Goal: Check status: Check status

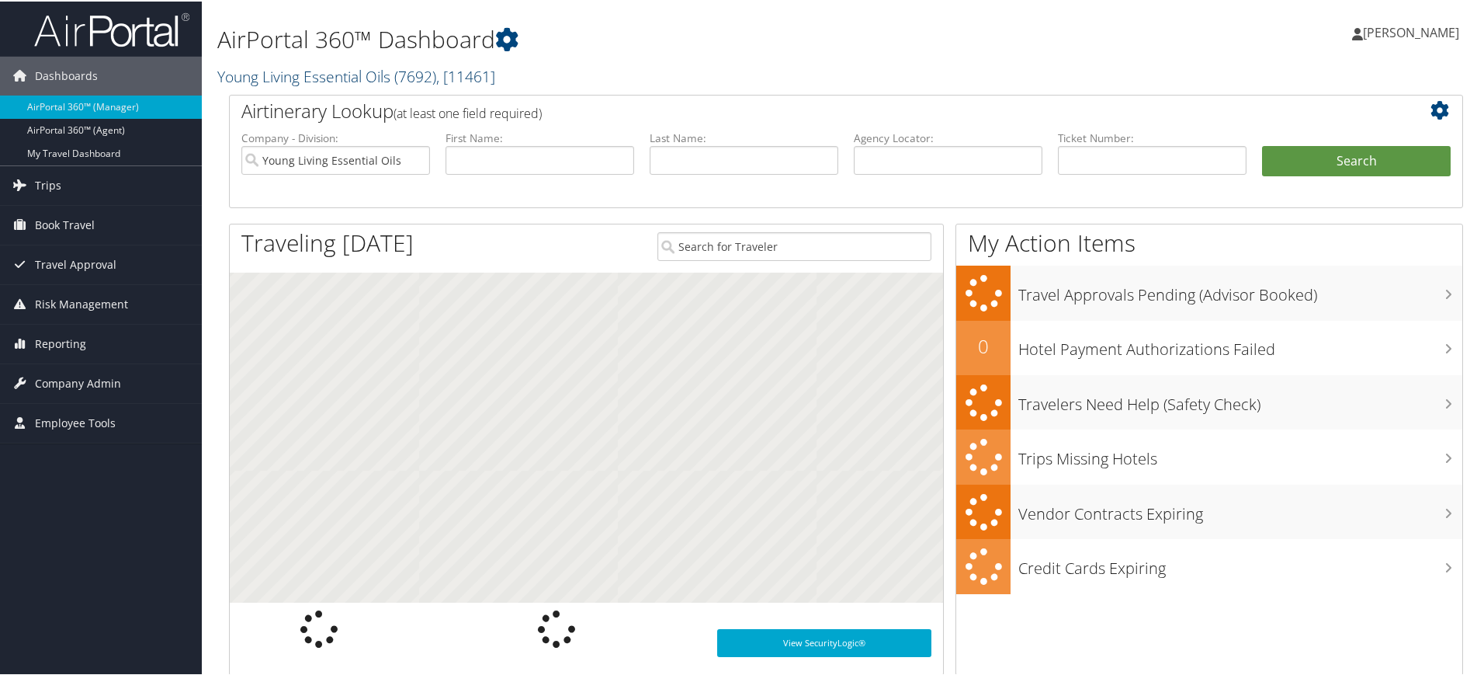
click at [377, 71] on link "Young Living Essential Oils ( 7692 ) , [ 11461 ]" at bounding box center [356, 74] width 278 height 21
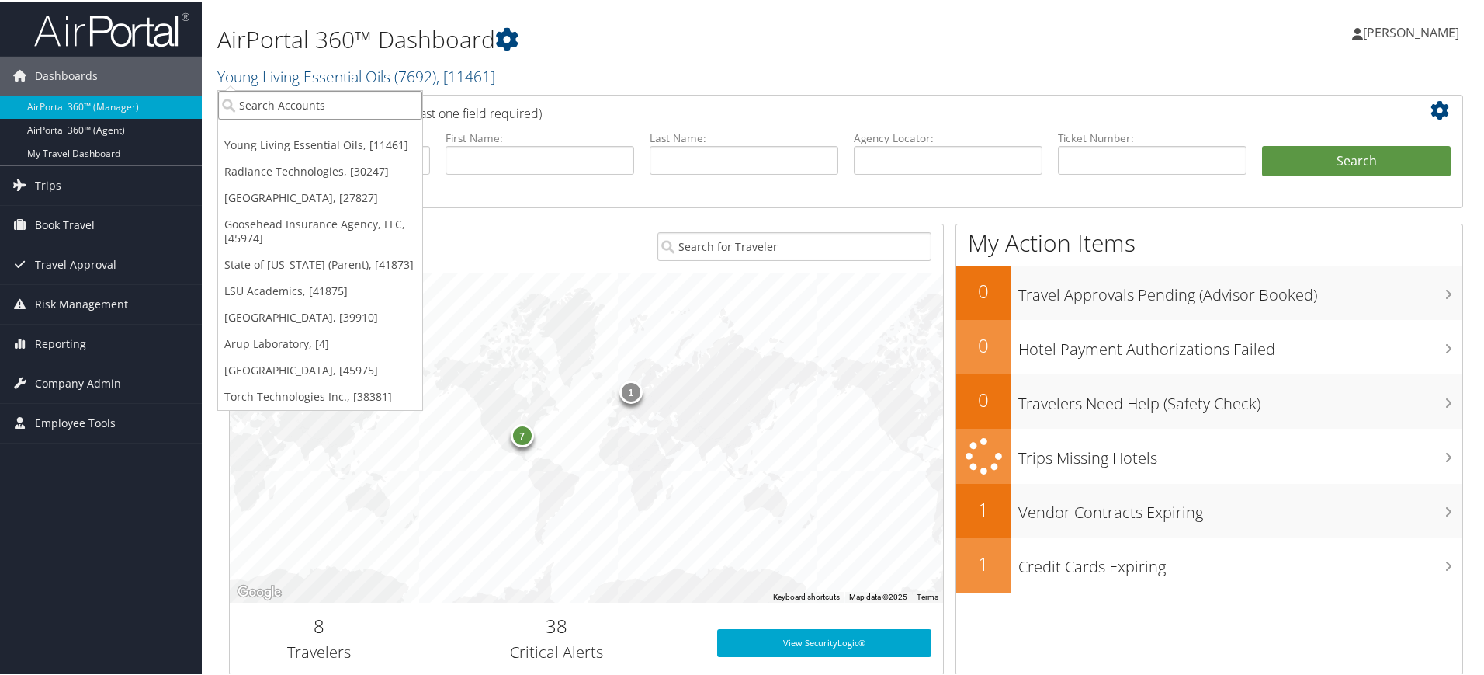
click at [363, 96] on input "search" at bounding box center [320, 103] width 204 height 29
paste input "COLGATE UNIVERSITY"
type input "COLGATE UNIVERSITY"
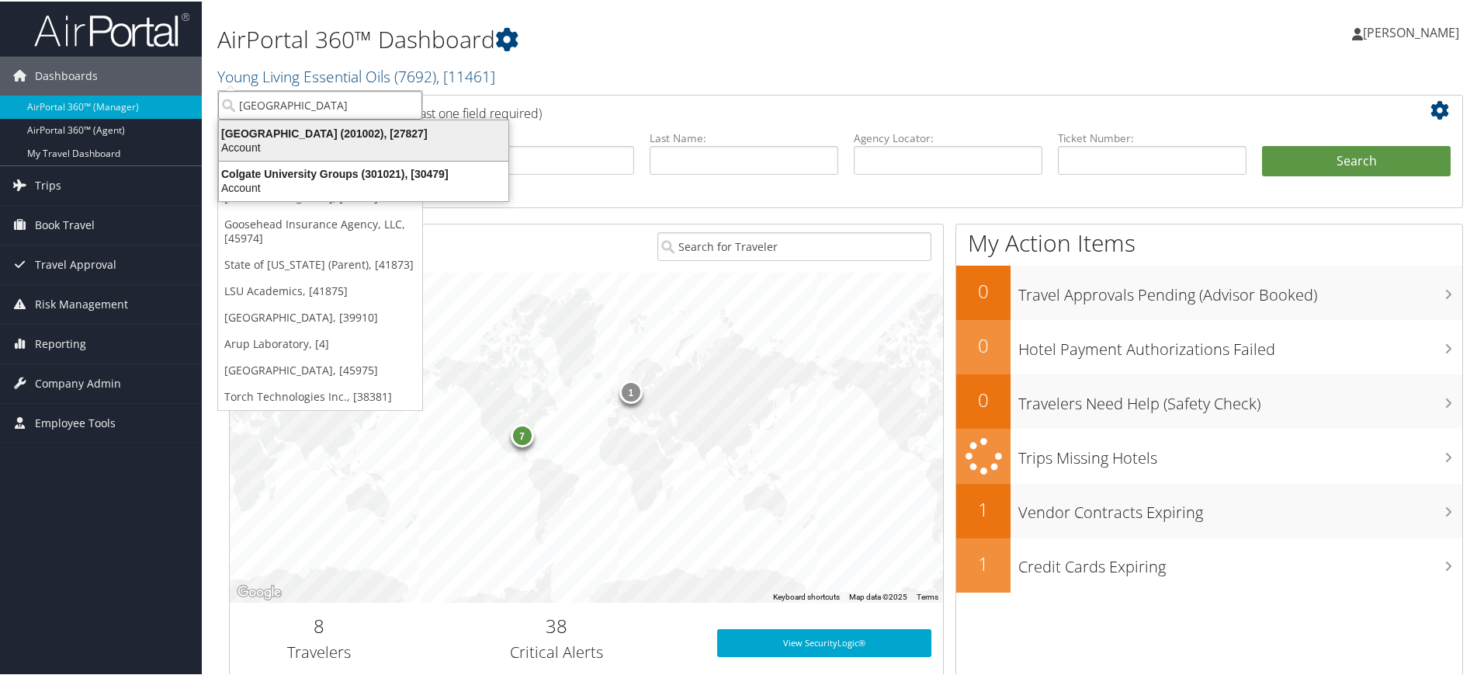
click at [328, 144] on div "Account" at bounding box center [364, 146] width 308 height 14
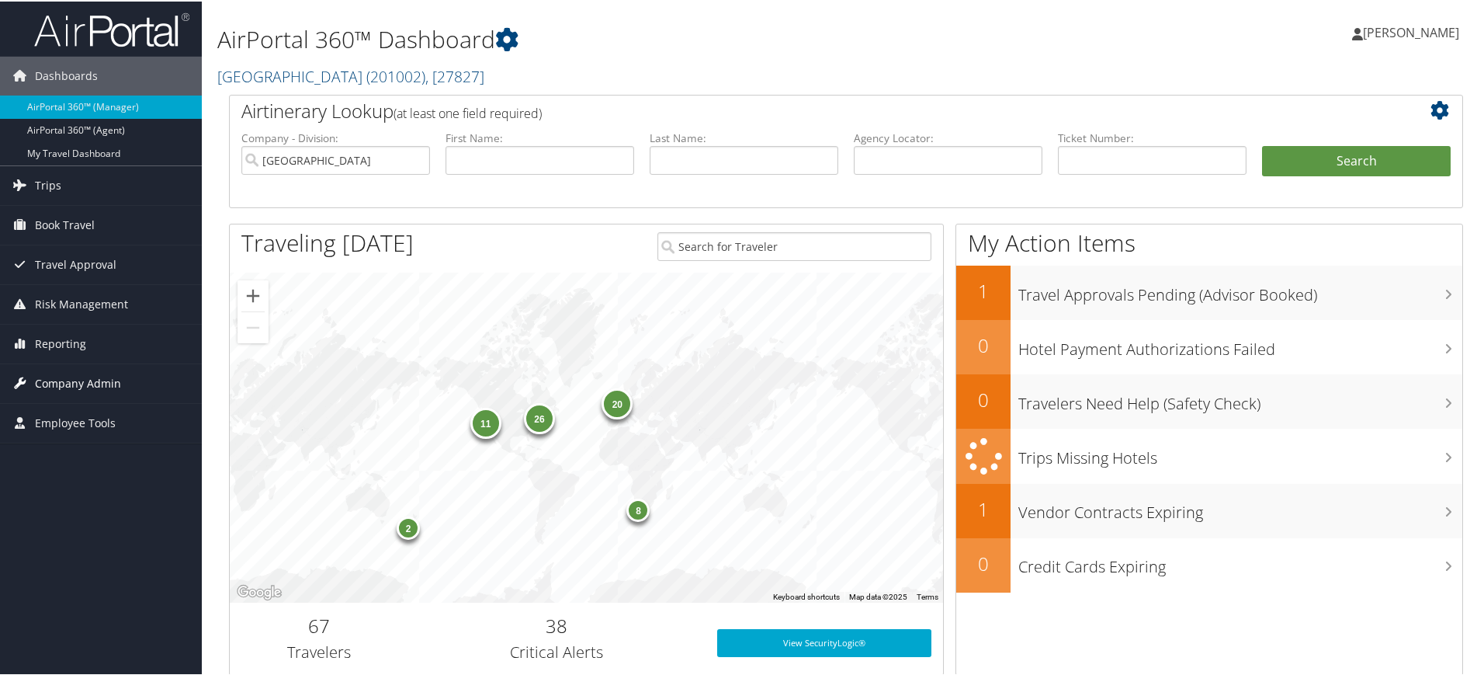
click at [77, 384] on span "Company Admin" at bounding box center [78, 381] width 86 height 39
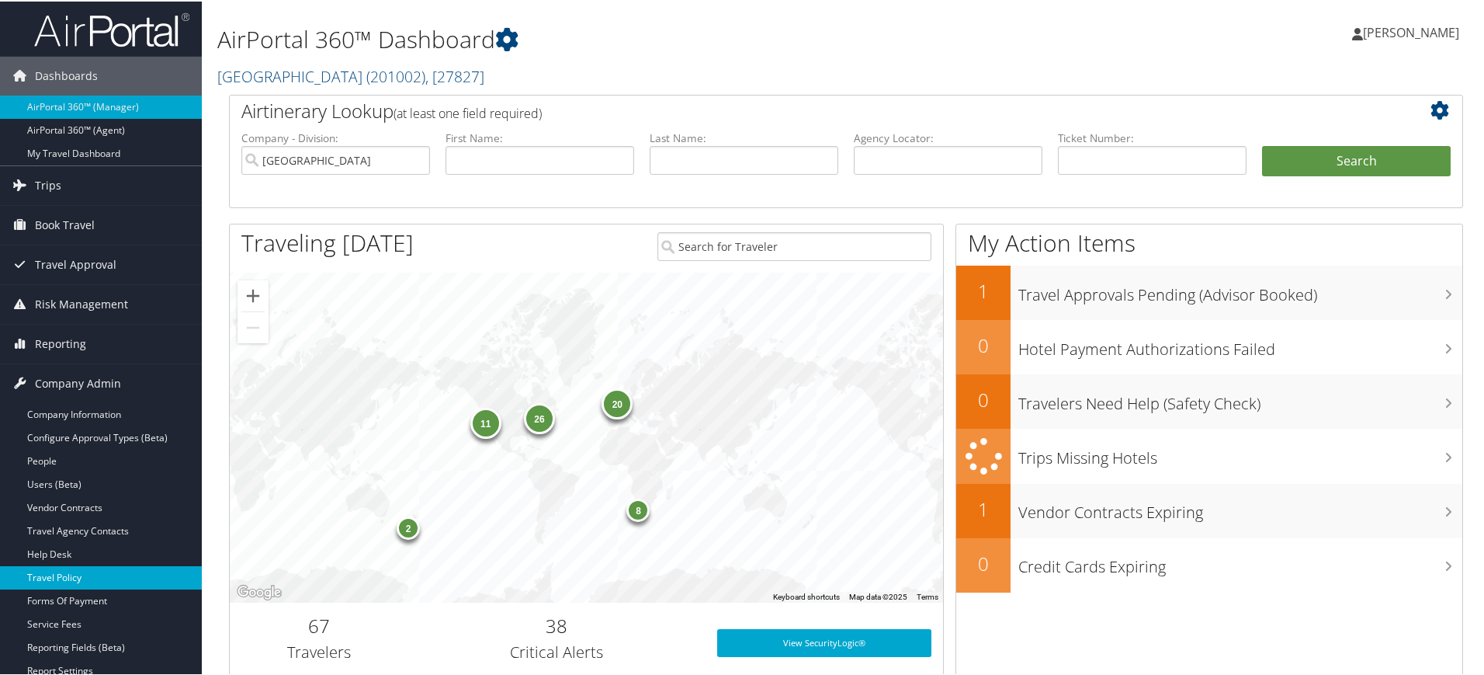
click at [75, 581] on link "Travel Policy" at bounding box center [101, 575] width 202 height 23
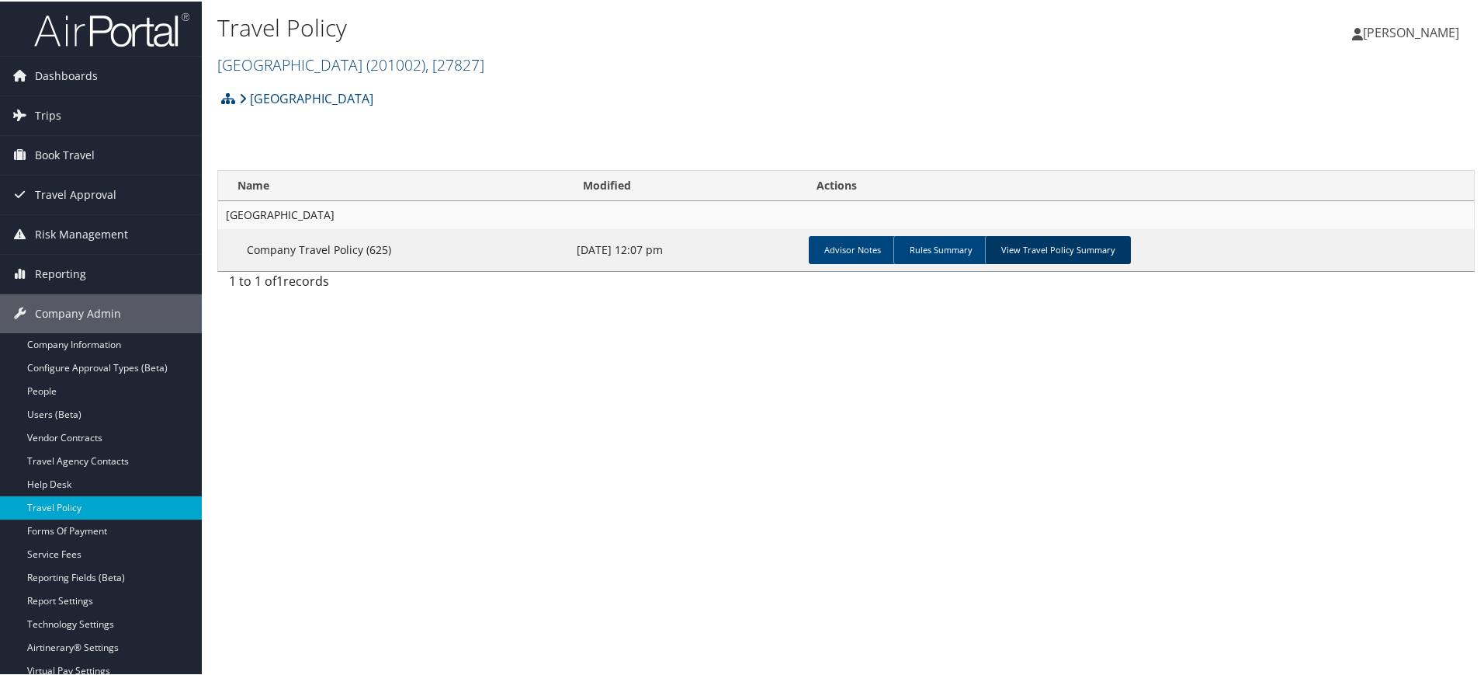
click at [1060, 249] on link "View Travel Policy Summary" at bounding box center [1058, 248] width 146 height 28
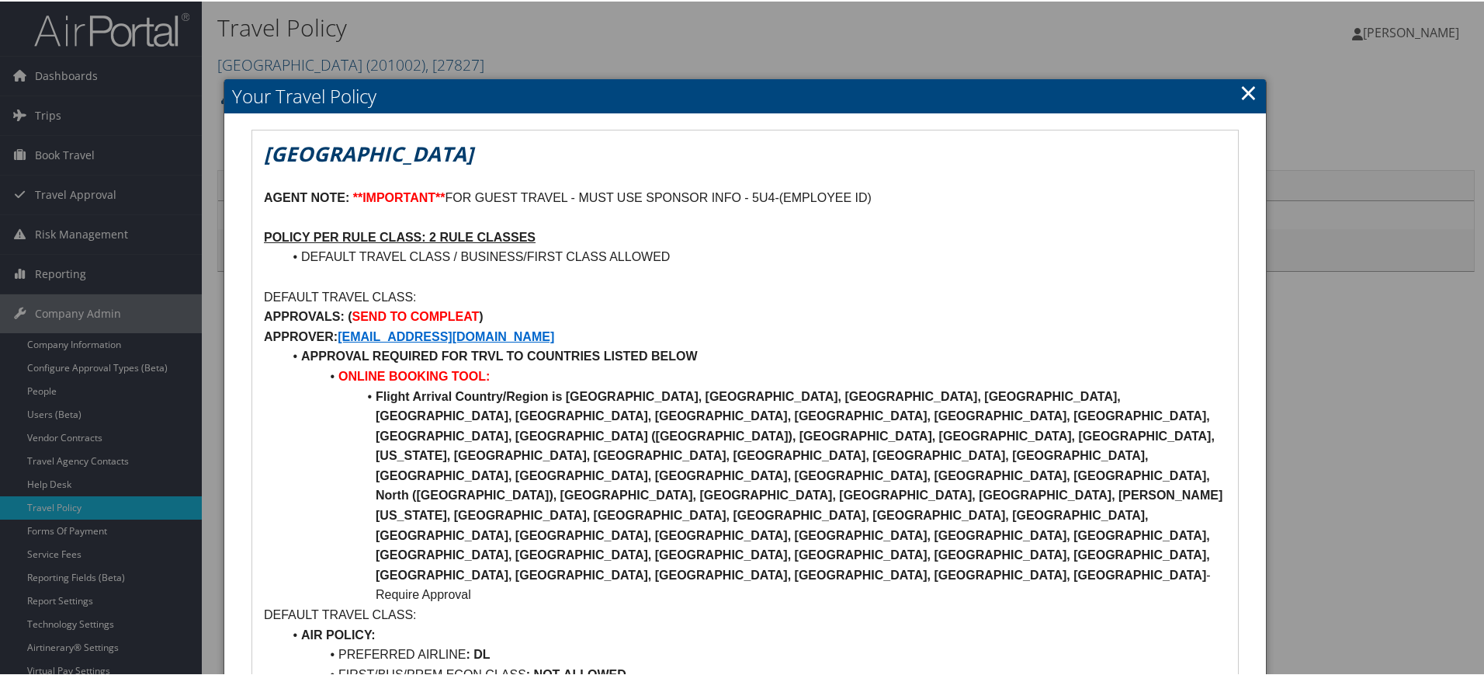
click at [1240, 90] on link "×" at bounding box center [1249, 90] width 18 height 31
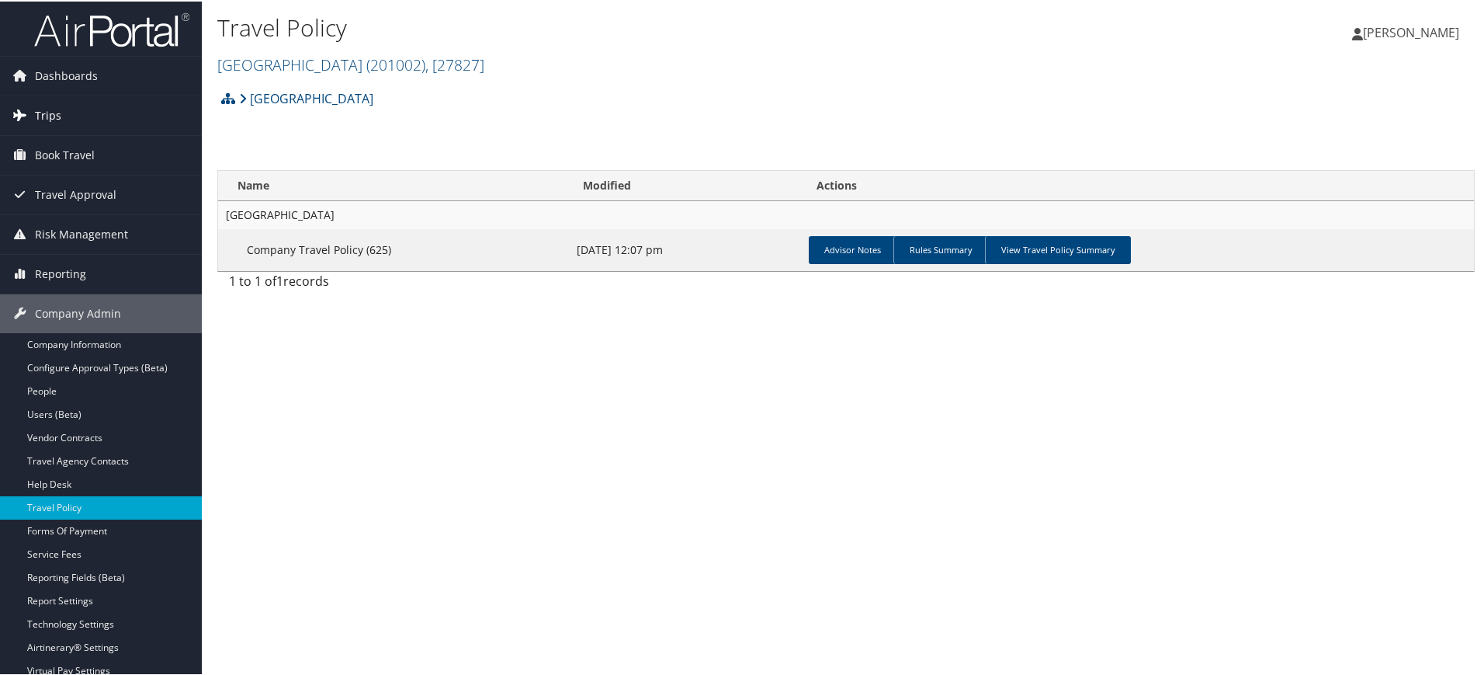
click at [120, 115] on link "Trips" at bounding box center [101, 114] width 202 height 39
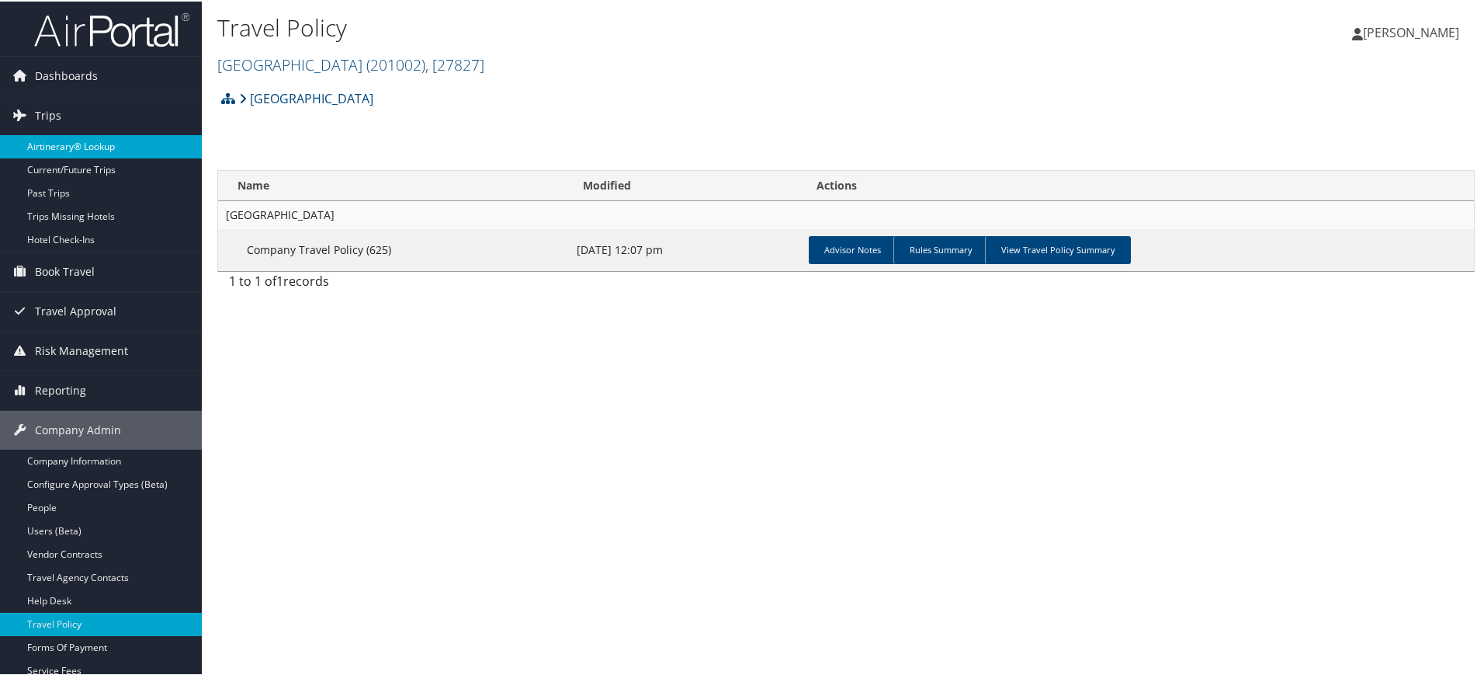
click at [101, 139] on link "Airtinerary® Lookup" at bounding box center [101, 145] width 202 height 23
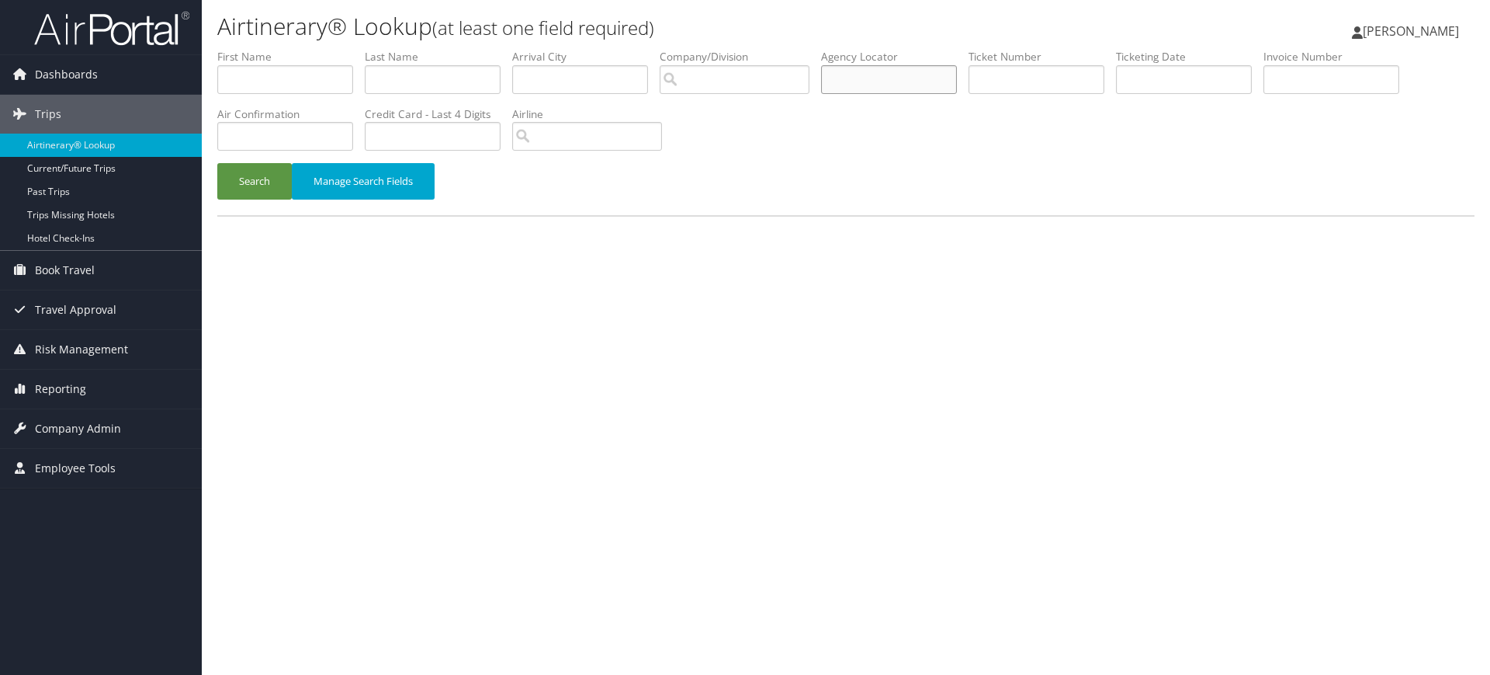
click at [942, 82] on input "text" at bounding box center [889, 79] width 136 height 29
paste input "DC5QWT"
drag, startPoint x: 942, startPoint y: 82, endPoint x: 262, endPoint y: 179, distance: 686.7
click at [262, 179] on form "First Name Last Name Departure City Arrival City Company/Division Airport/City …" at bounding box center [845, 132] width 1257 height 166
type input "DC5QWT"
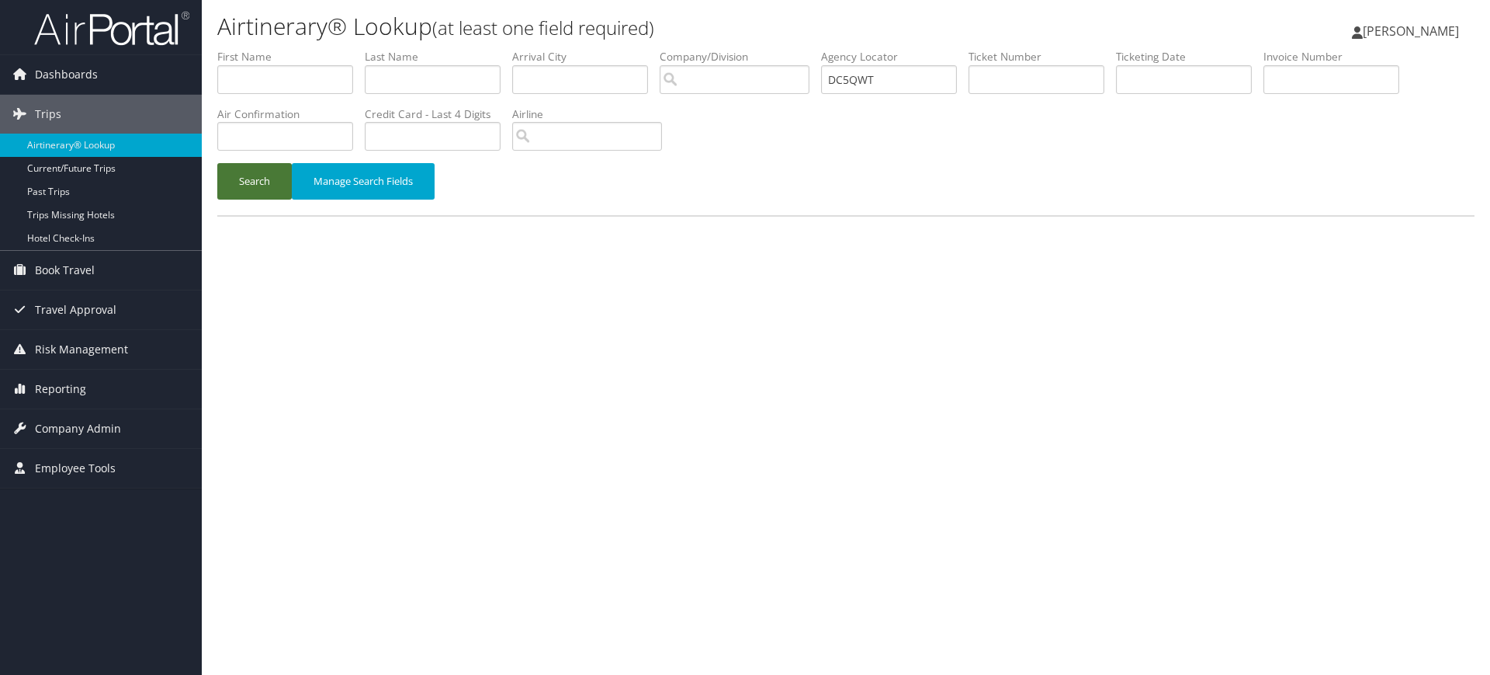
click at [265, 174] on button "Search" at bounding box center [254, 181] width 75 height 36
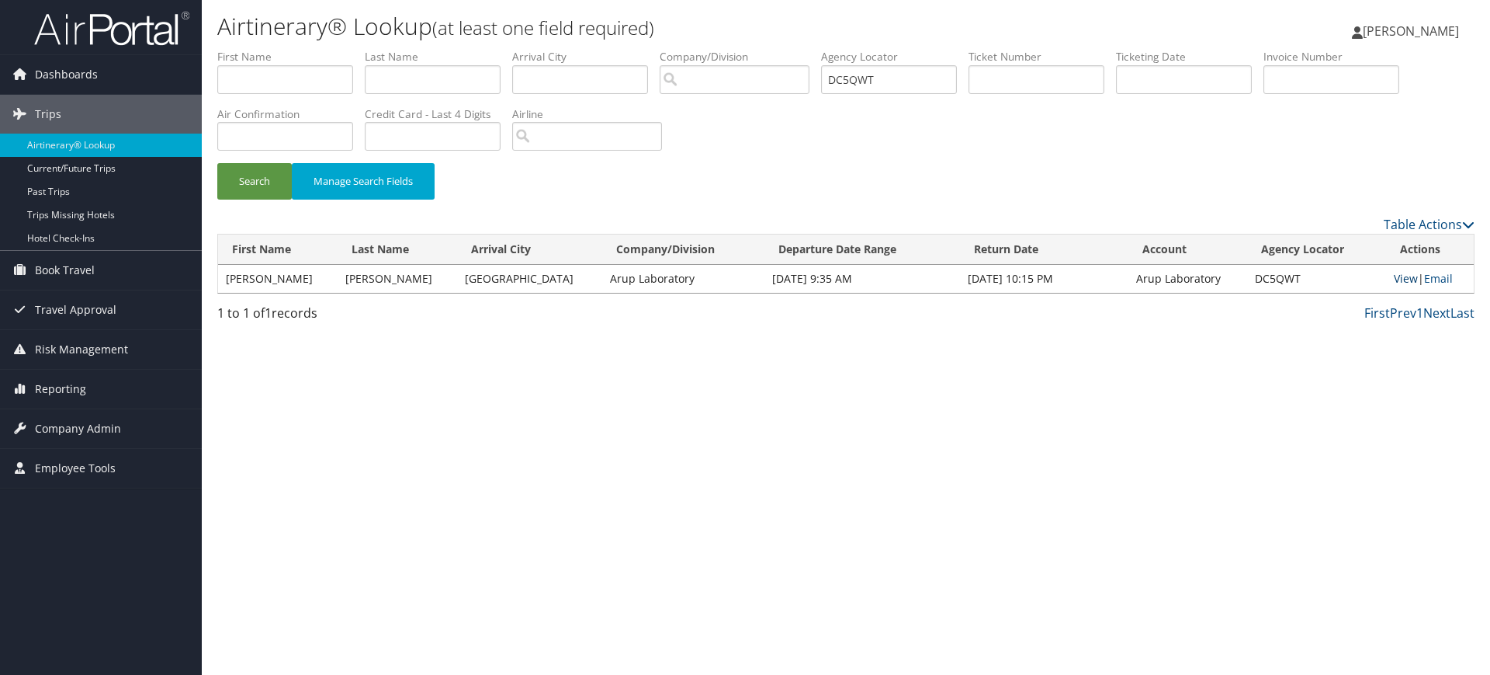
click at [1396, 279] on link "View" at bounding box center [1406, 278] width 24 height 15
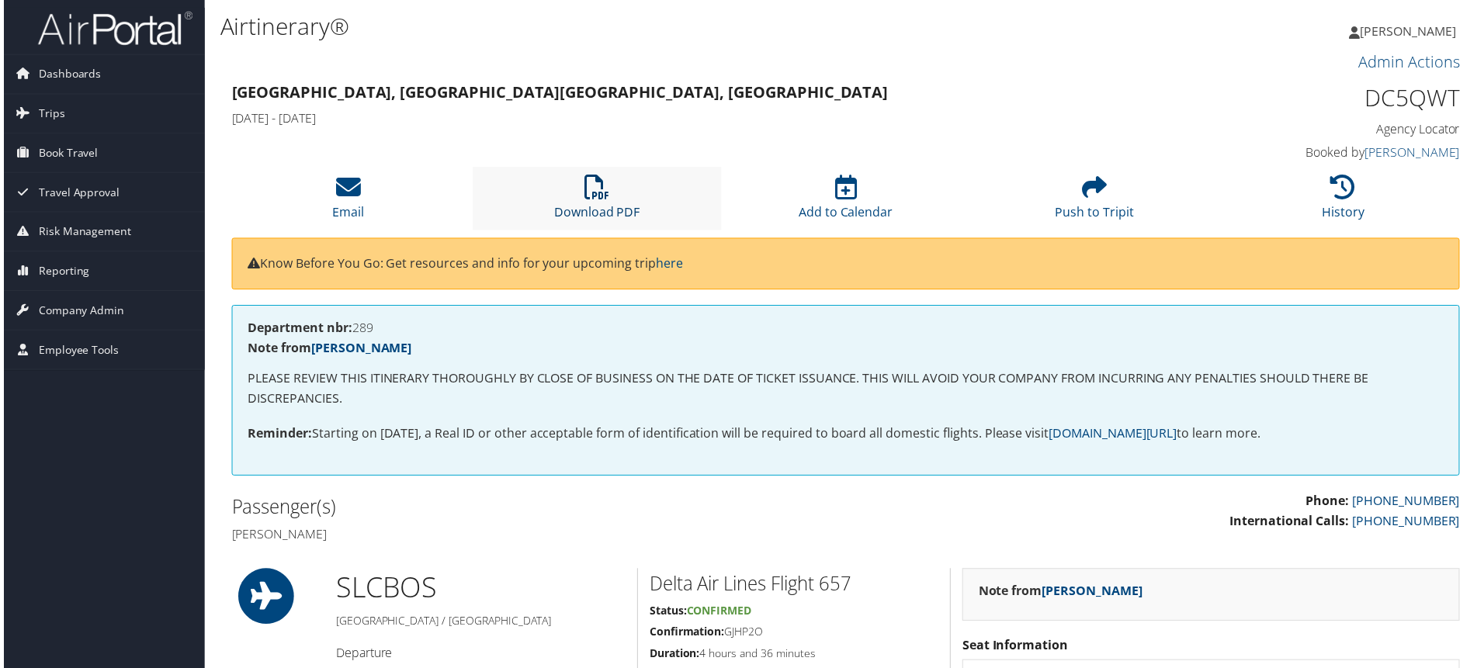
click at [603, 186] on icon at bounding box center [596, 187] width 25 height 25
